Goal: Transaction & Acquisition: Purchase product/service

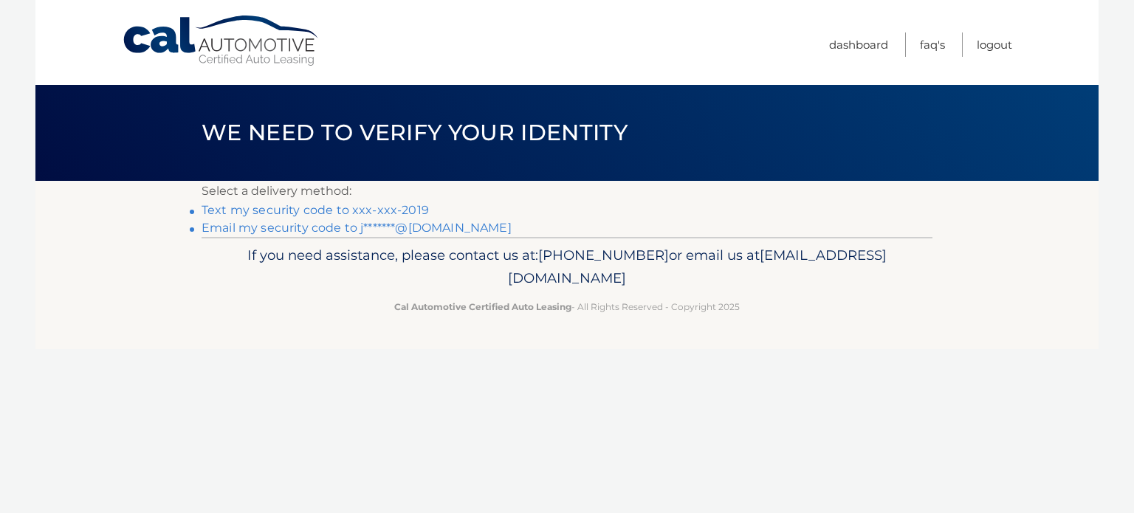
click at [283, 207] on link "Text my security code to xxx-xxx-2019" at bounding box center [315, 210] width 227 height 14
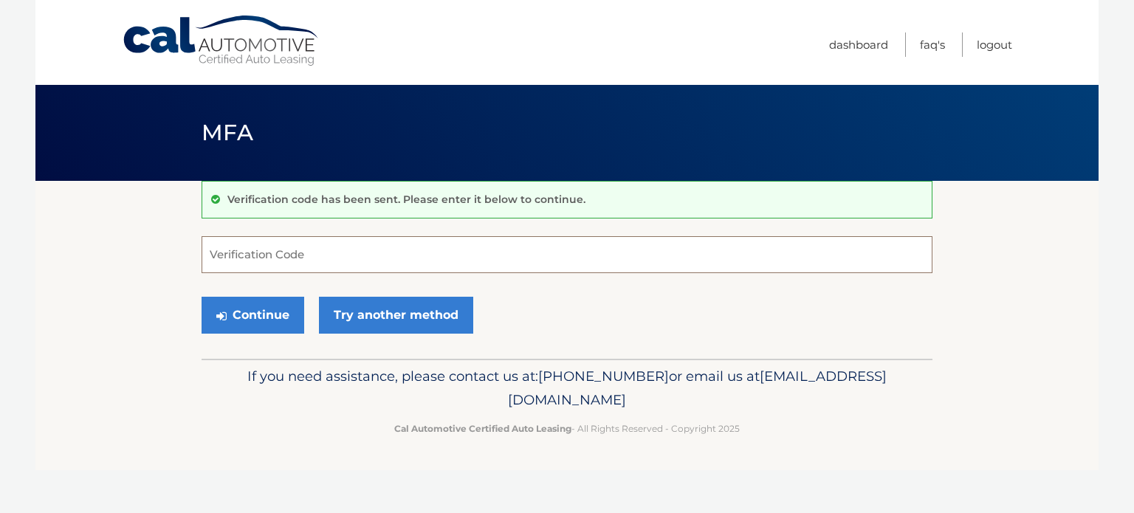
click at [283, 252] on input "Verification Code" at bounding box center [567, 254] width 731 height 37
type input "704226"
click at [202, 297] on button "Continue" at bounding box center [253, 315] width 103 height 37
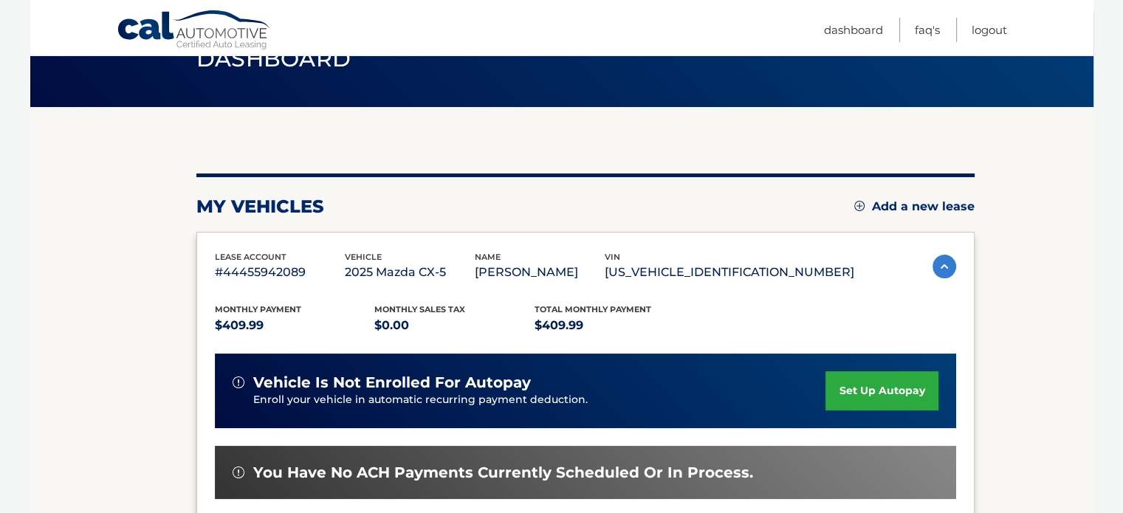
scroll to position [295, 0]
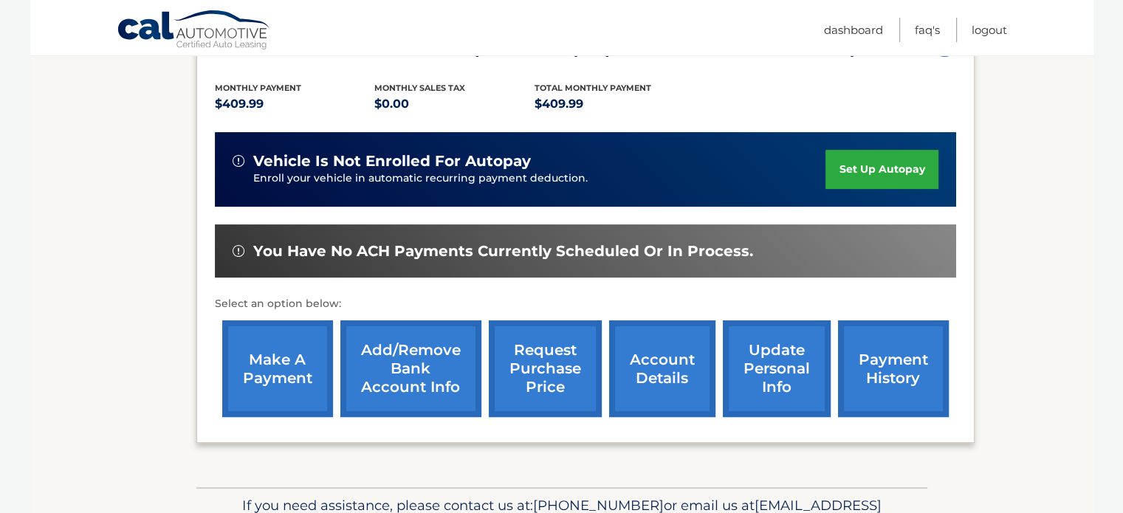
click at [886, 189] on link "set up autopay" at bounding box center [881, 169] width 112 height 39
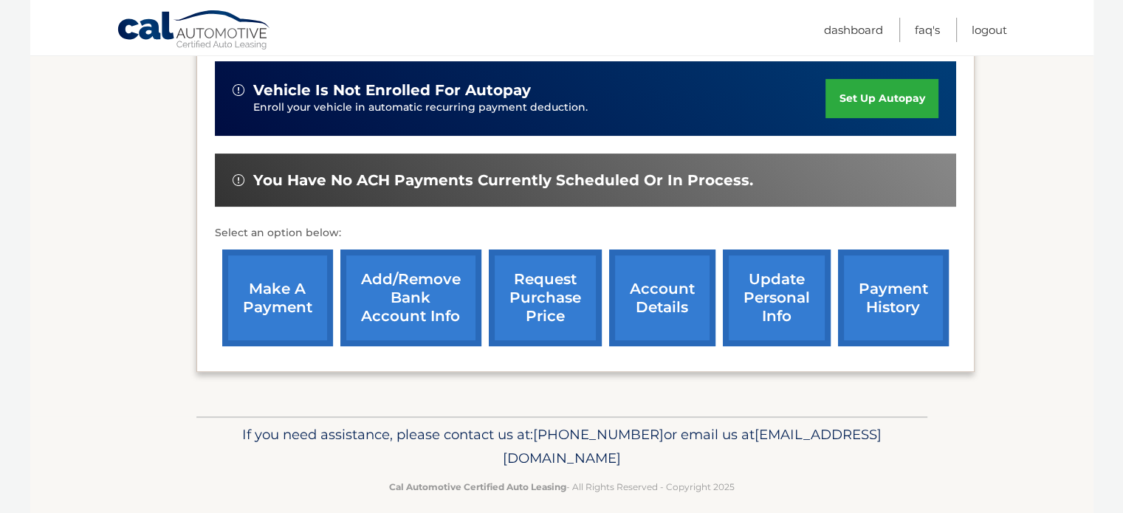
scroll to position [369, 0]
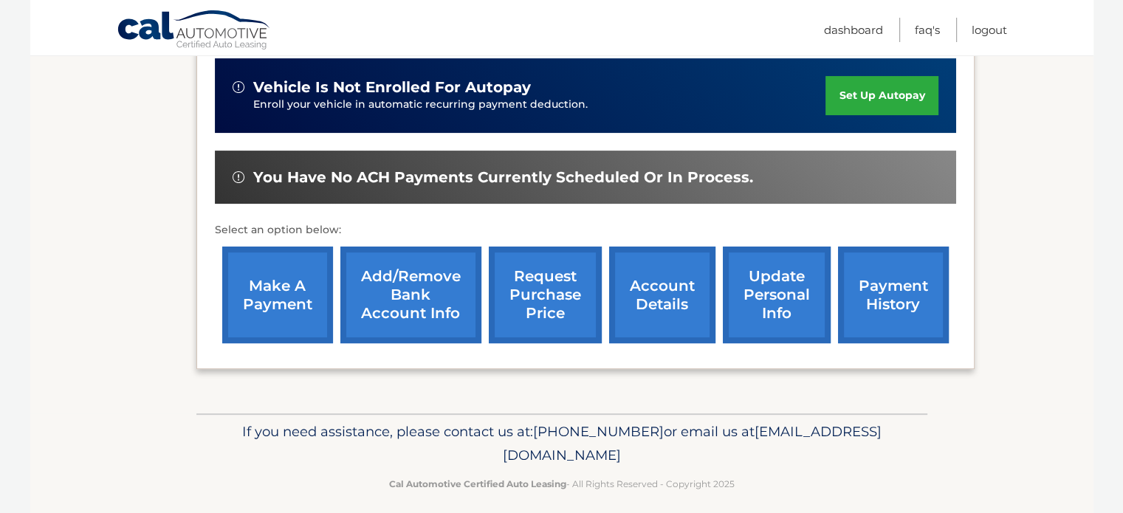
click at [286, 321] on link "make a payment" at bounding box center [277, 295] width 111 height 97
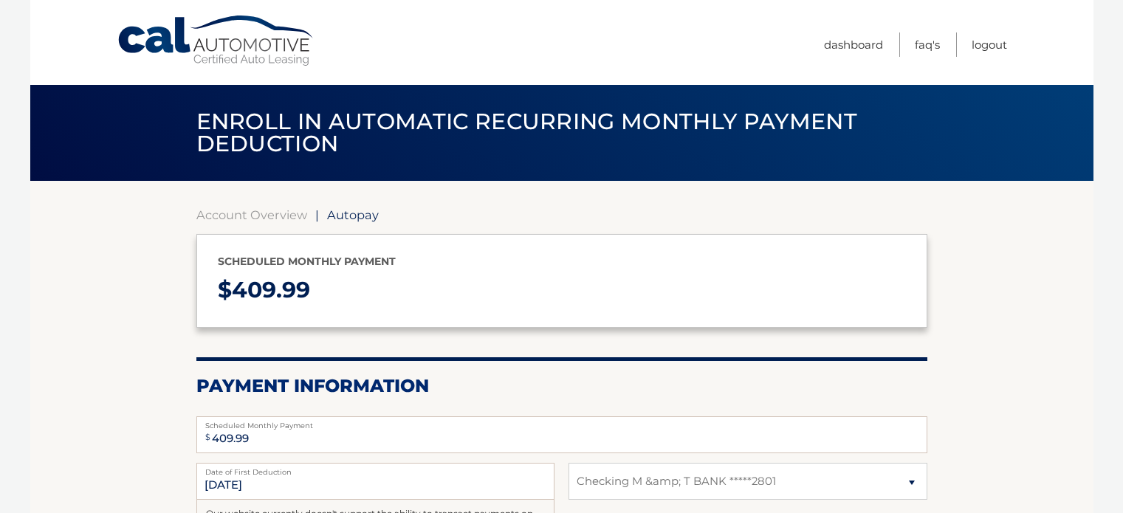
select select "MmUxZWFkZWUtYWUxMy00ZWUzLWIyZDUtMTIwOTZlZjc0NThm"
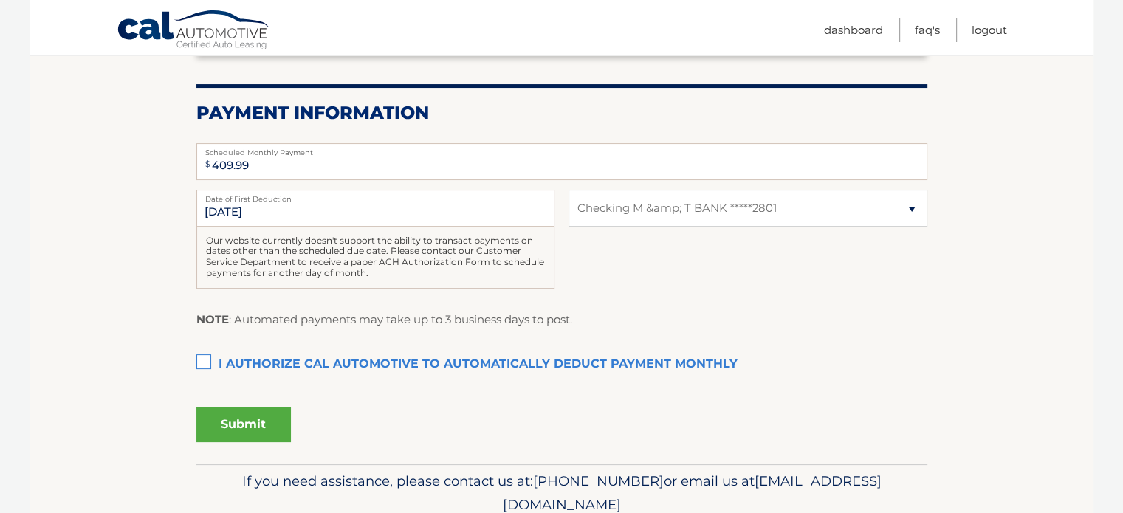
scroll to position [295, 0]
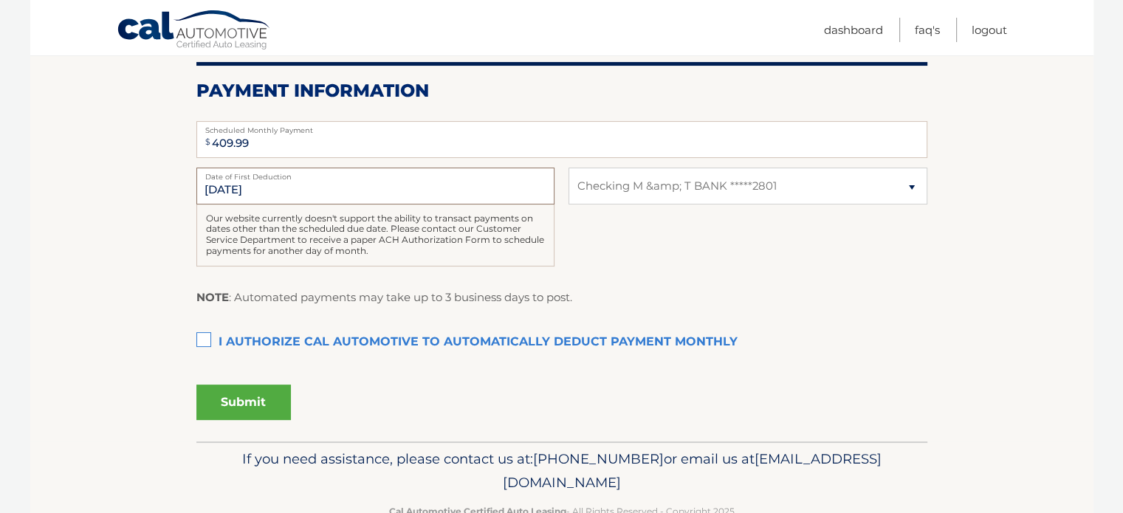
click at [299, 181] on input "10/14/2025" at bounding box center [375, 186] width 358 height 37
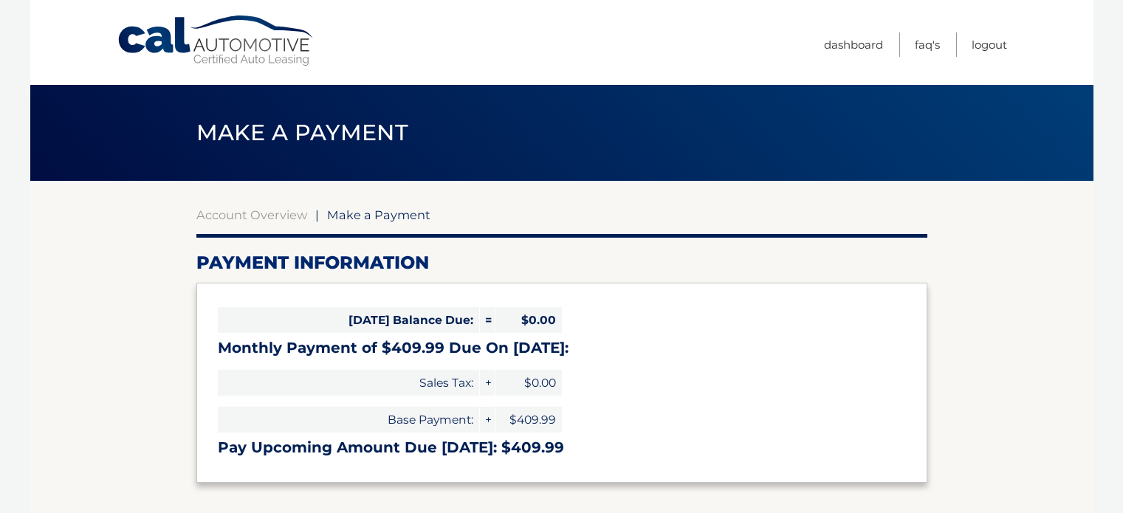
select select "MmUxZWFkZWUtYWUxMy00ZWUzLWIyZDUtMTIwOTZlZjc0NThm"
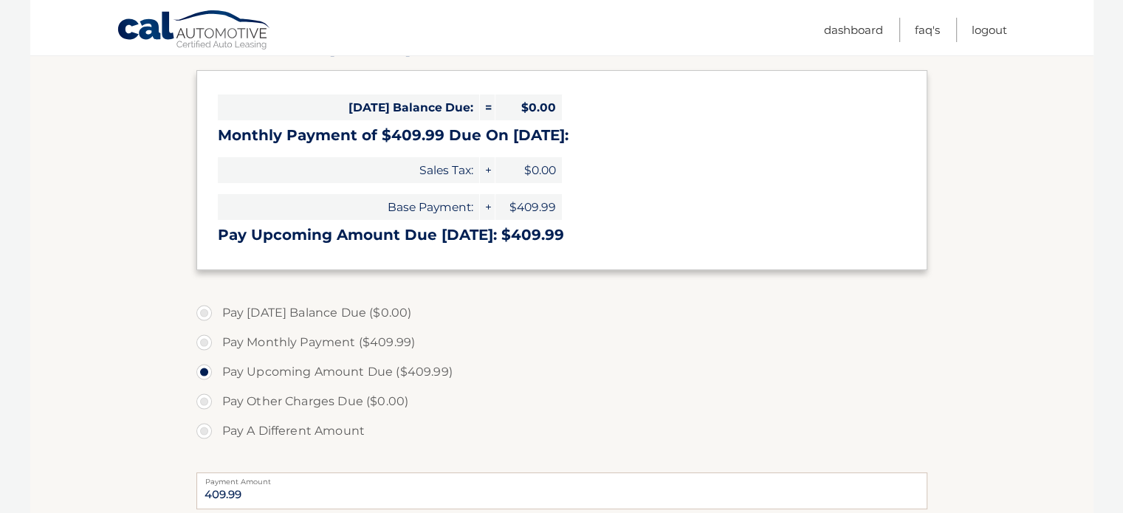
scroll to position [221, 0]
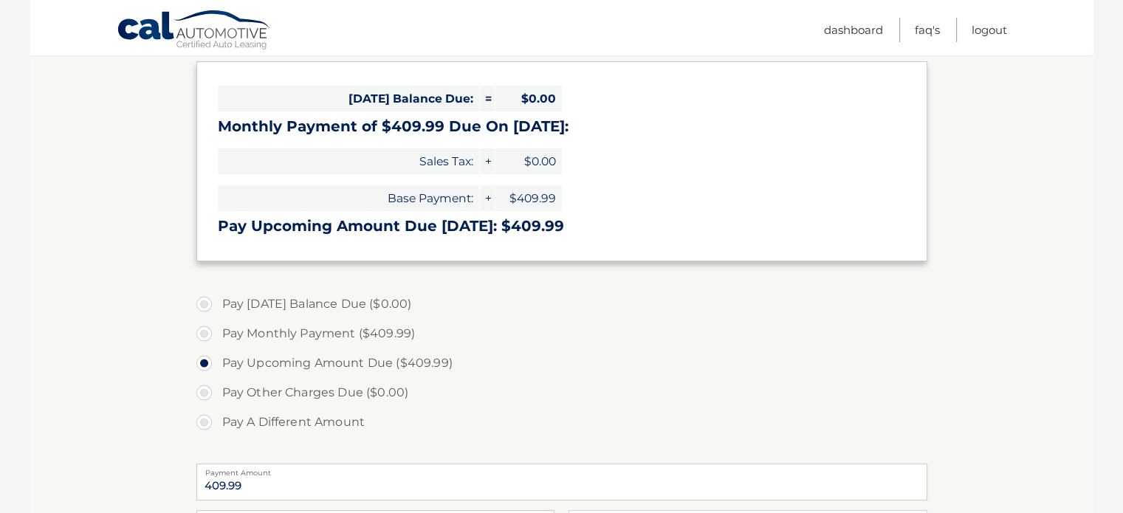
click at [715, 410] on label "Pay A Different Amount" at bounding box center [561, 423] width 731 height 30
click at [217, 410] on input "Pay A Different Amount" at bounding box center [209, 420] width 15 height 24
radio input "true"
click at [201, 336] on label "Pay Monthly Payment ($409.99)" at bounding box center [561, 334] width 731 height 30
click at [202, 336] on input "Pay Monthly Payment ($409.99)" at bounding box center [209, 331] width 15 height 24
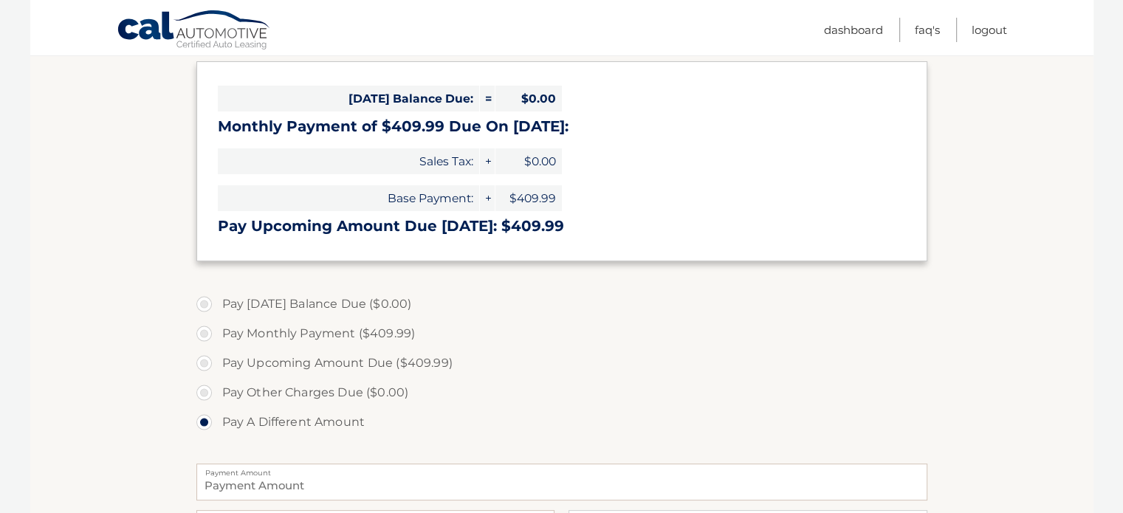
radio input "true"
type input "409.99"
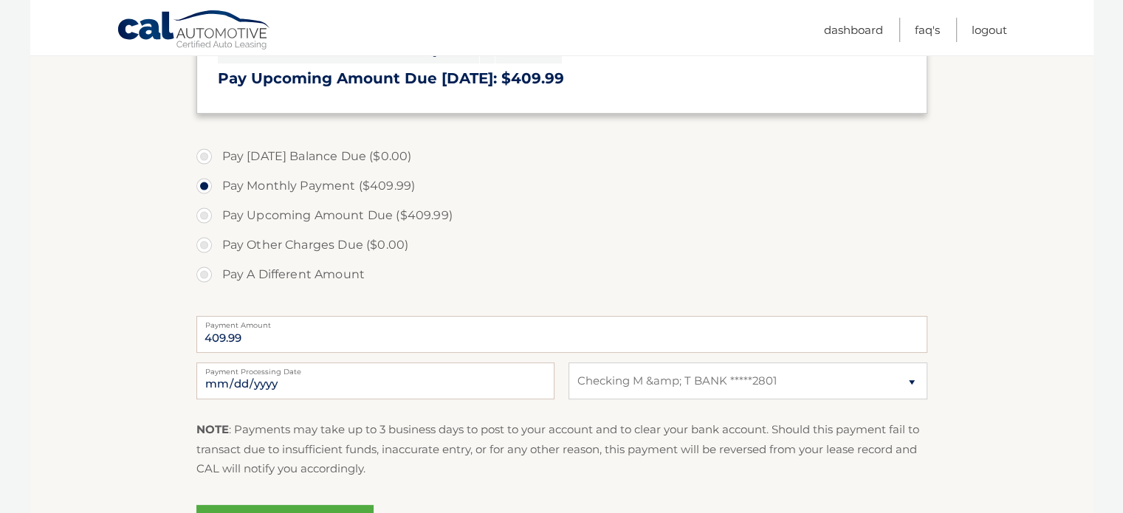
scroll to position [443, 0]
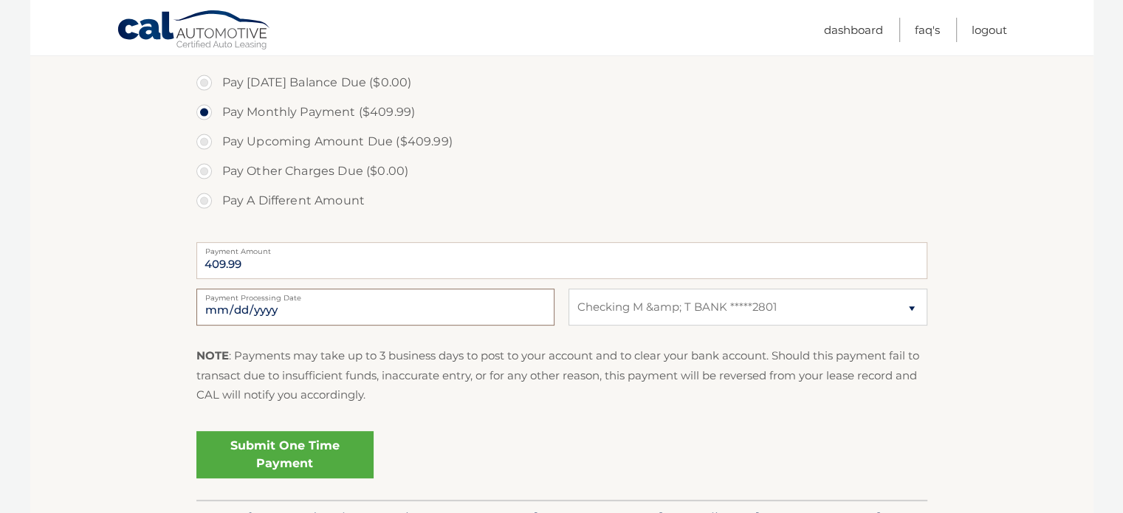
click at [396, 316] on input "[DATE]" at bounding box center [375, 307] width 358 height 37
click at [354, 310] on input "[DATE]" at bounding box center [375, 307] width 358 height 37
type input "[DATE]"
click at [294, 451] on link "Submit One Time Payment" at bounding box center [284, 454] width 177 height 47
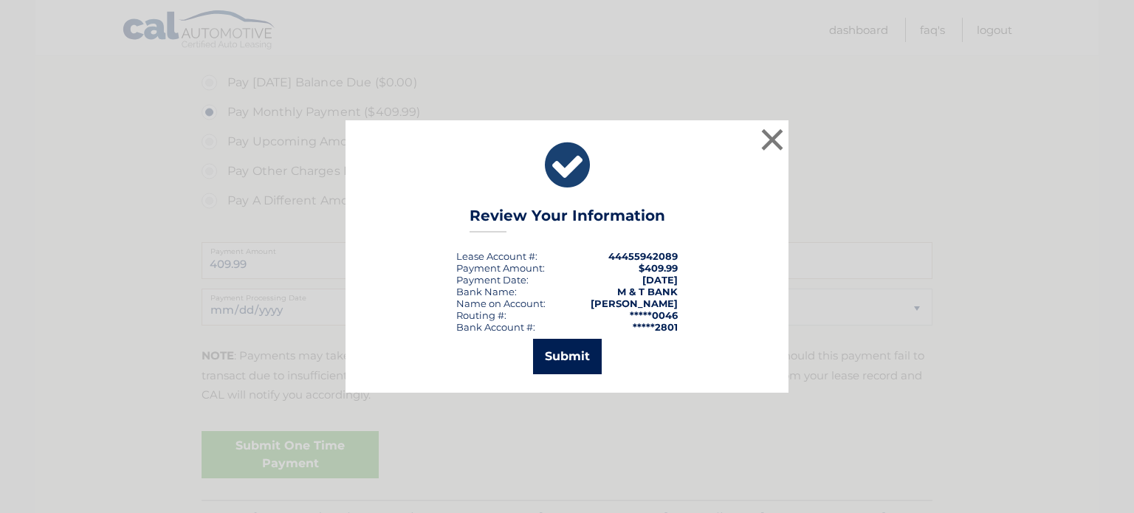
click at [584, 360] on button "Submit" at bounding box center [567, 356] width 69 height 35
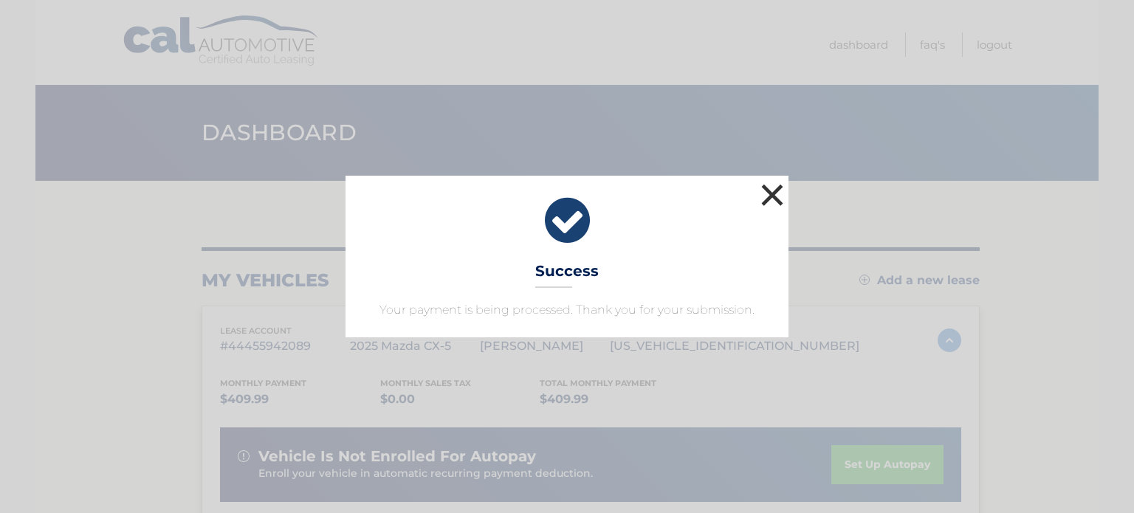
click at [779, 191] on button "×" at bounding box center [772, 195] width 30 height 30
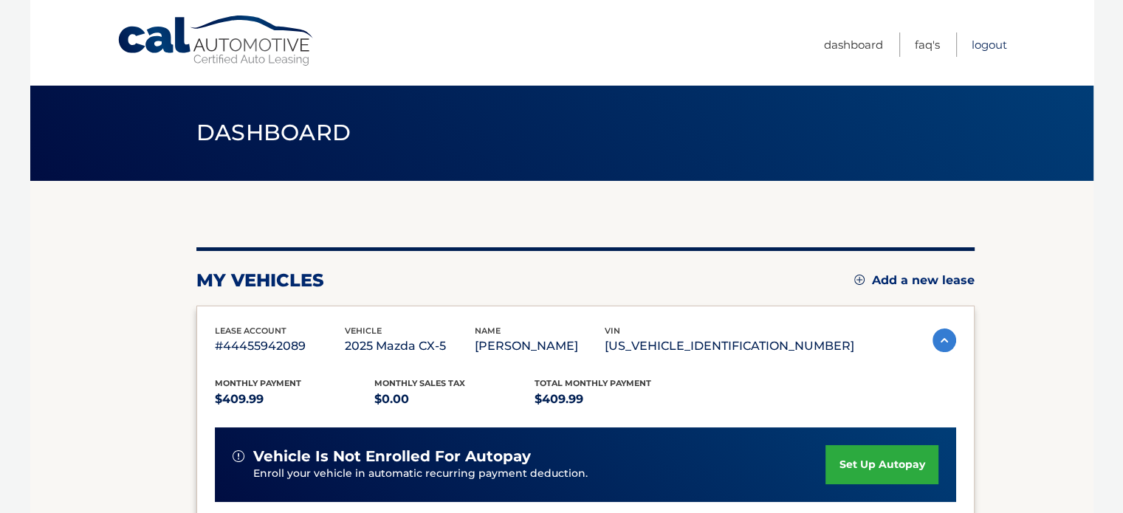
click at [1000, 52] on link "Logout" at bounding box center [989, 44] width 35 height 24
